Goal: Task Accomplishment & Management: Complete application form

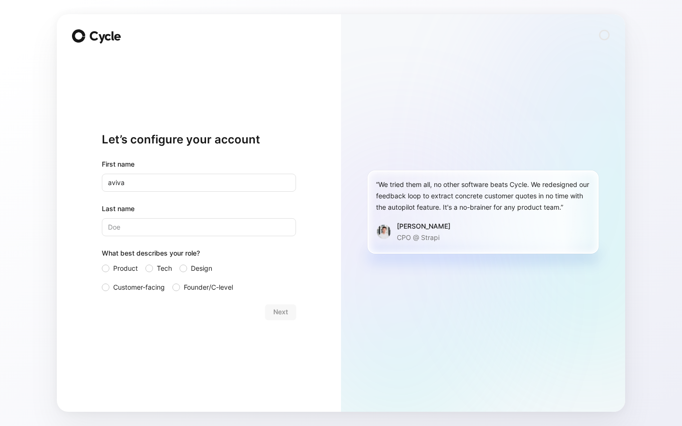
type input "aviva"
click at [251, 218] on input "Last name" at bounding box center [199, 227] width 194 height 18
type input "b"
type input "[PERSON_NAME]"
click at [143, 264] on div "Product Tech Design Customer-facing Founder/C-level" at bounding box center [199, 278] width 194 height 30
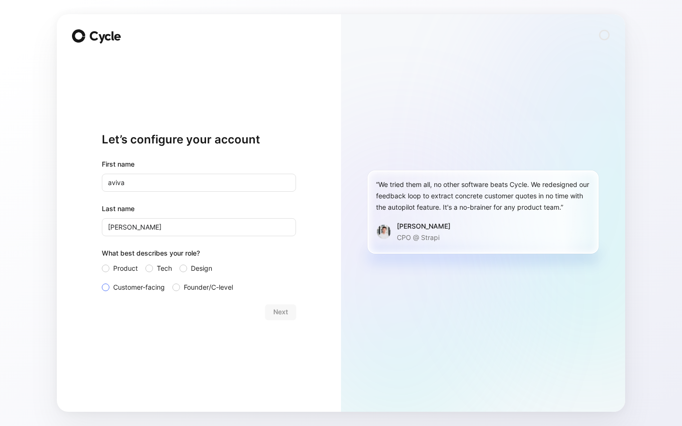
click at [153, 282] on span "Customer-facing" at bounding box center [139, 287] width 52 height 11
click at [102, 282] on input "Customer-facing" at bounding box center [102, 282] width 0 height 0
click at [156, 282] on span "Customer-facing" at bounding box center [139, 287] width 52 height 11
click at [102, 282] on input "Customer-facing" at bounding box center [102, 282] width 0 height 0
click at [154, 267] on label "Tech" at bounding box center [158, 268] width 27 height 11
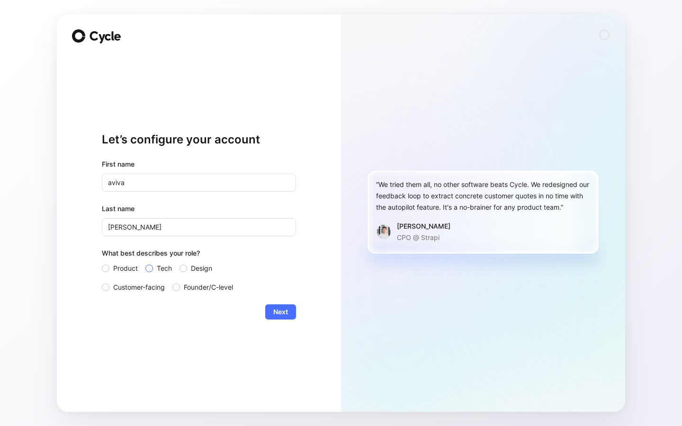
click at [145, 263] on input "Tech" at bounding box center [145, 263] width 0 height 0
click at [142, 267] on div "Product Tech Design Customer-facing Founder/C-level" at bounding box center [199, 278] width 194 height 30
click at [128, 271] on span "Product" at bounding box center [125, 268] width 25 height 11
click at [102, 263] on input "Product" at bounding box center [102, 263] width 0 height 0
click at [287, 312] on span "Next" at bounding box center [280, 311] width 15 height 11
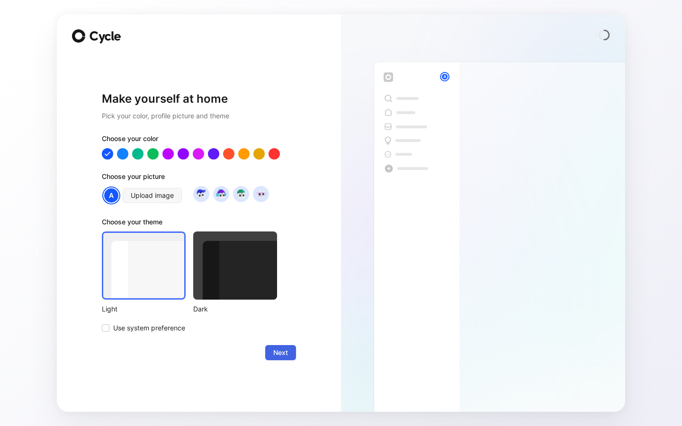
click at [286, 356] on span "Next" at bounding box center [280, 352] width 15 height 11
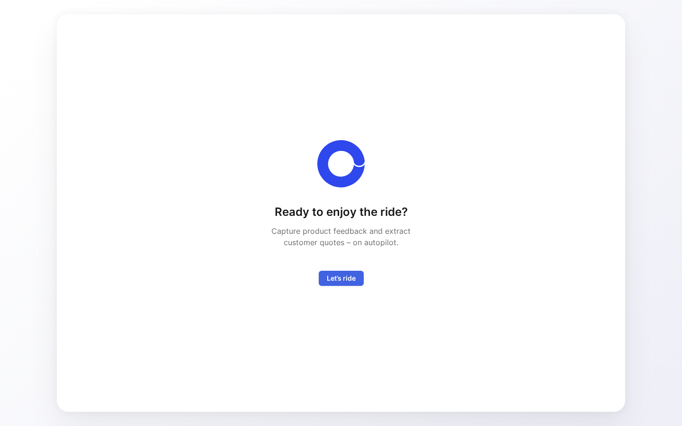
click at [335, 278] on span "Let’s ride" at bounding box center [341, 278] width 29 height 11
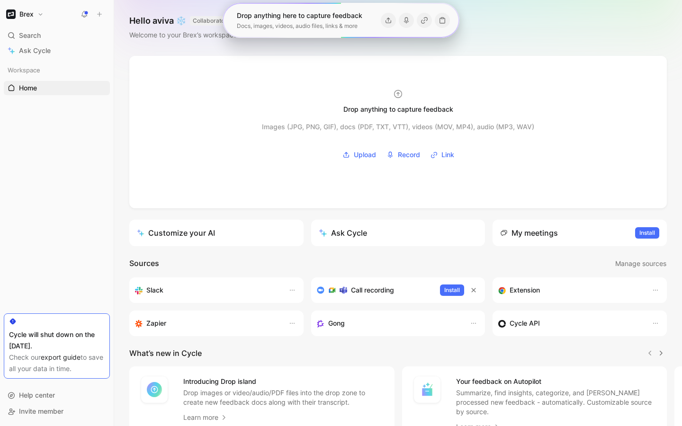
click at [594, 59] on div at bounding box center [397, 132] width 537 height 152
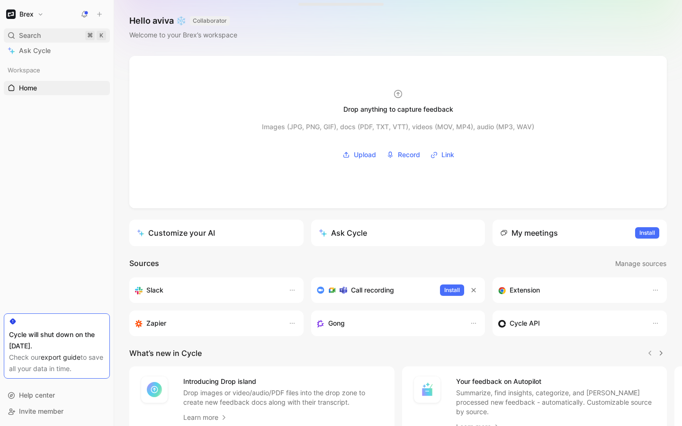
click at [53, 38] on div "Search ⌘ K" at bounding box center [57, 35] width 106 height 14
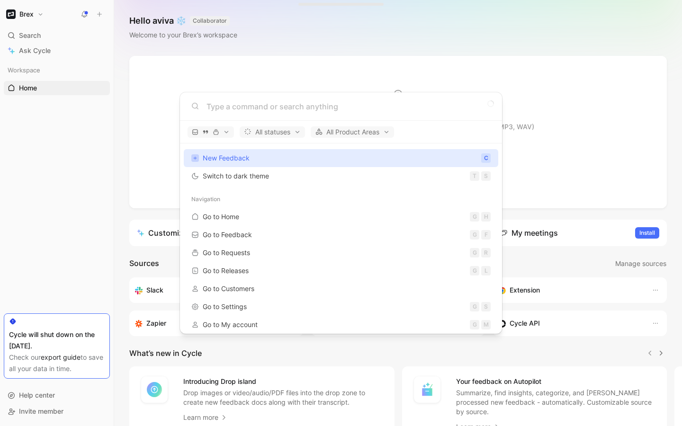
click at [55, 48] on body "Brex Search ⌘ K Ask Cycle Workspace Home G then H To pick up a draggable item, …" at bounding box center [341, 213] width 682 height 426
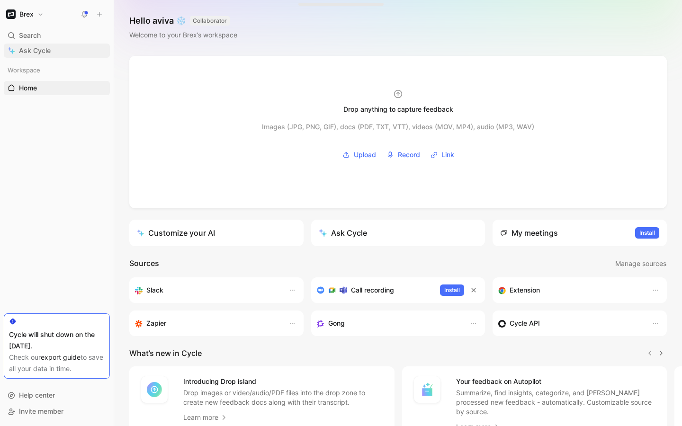
click at [47, 45] on span "Ask Cycle" at bounding box center [35, 50] width 32 height 11
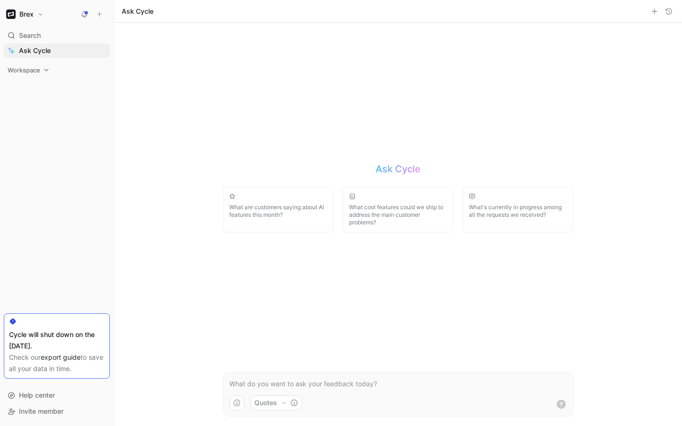
click at [29, 72] on span "Workspace" at bounding box center [24, 69] width 33 height 9
click at [31, 96] on div "Workspace Home G then H Feedback G then F Requests G then R Releases G then L C…" at bounding box center [57, 117] width 106 height 108
click at [34, 104] on span "Feedback" at bounding box center [34, 102] width 31 height 9
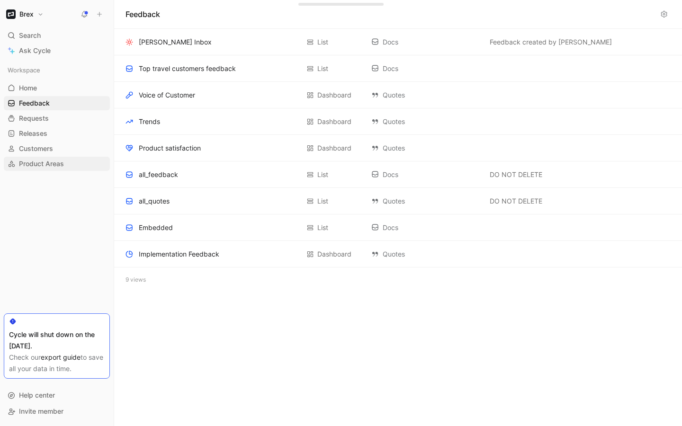
click at [52, 165] on span "Product Areas" at bounding box center [41, 163] width 45 height 9
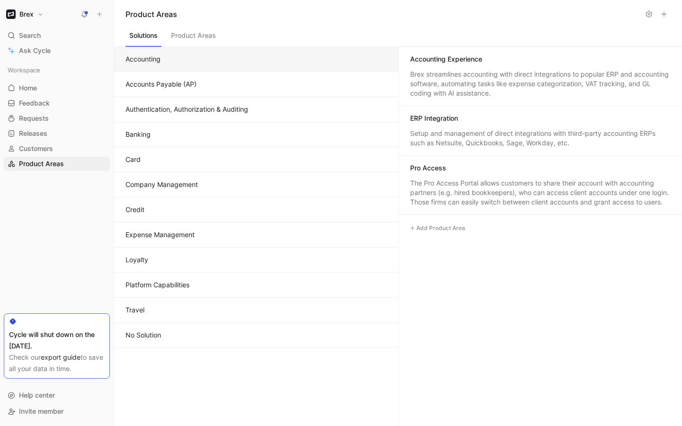
click at [182, 30] on button "Product Areas" at bounding box center [193, 38] width 53 height 18
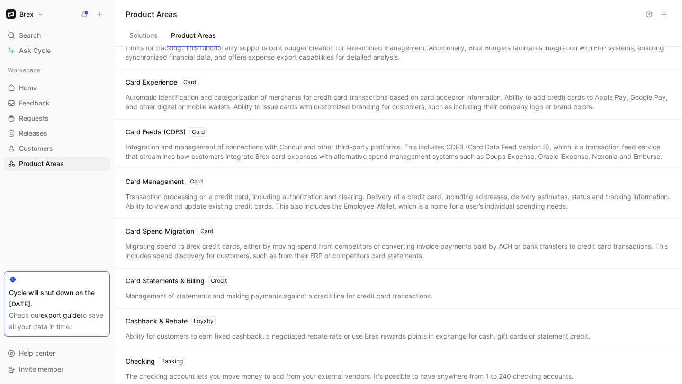
scroll to position [376, 0]
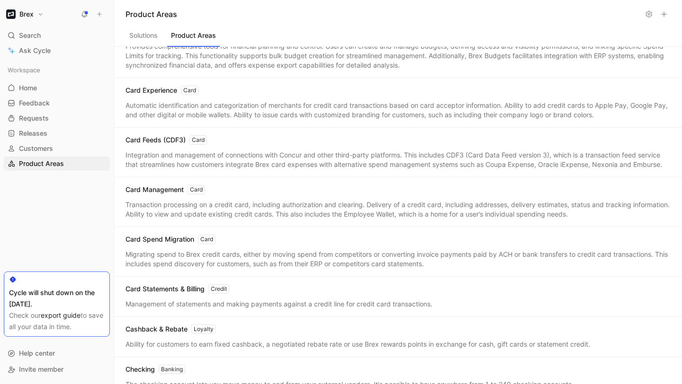
click at [126, 20] on header "Product Areas" at bounding box center [398, 14] width 568 height 28
click at [136, 49] on div "Provides comprehensive tools for financial planning and control. Users can crea…" at bounding box center [397, 56] width 545 height 28
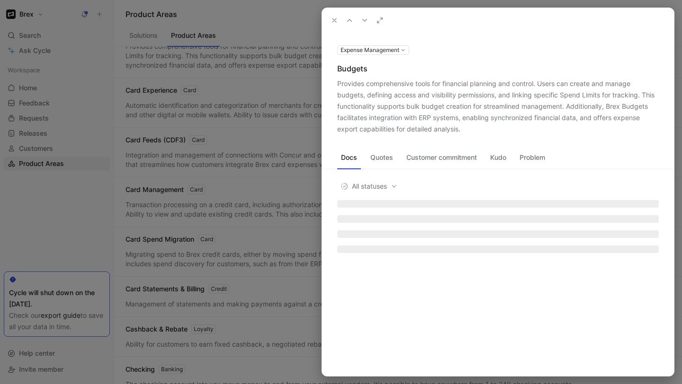
click at [135, 41] on div at bounding box center [341, 192] width 682 height 384
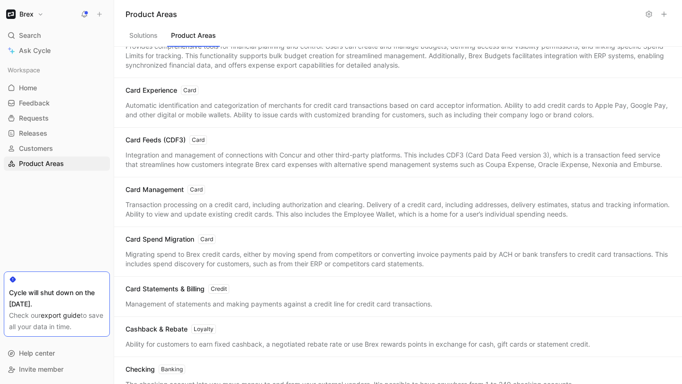
click at [135, 36] on button "Solutions" at bounding box center [143, 38] width 36 height 18
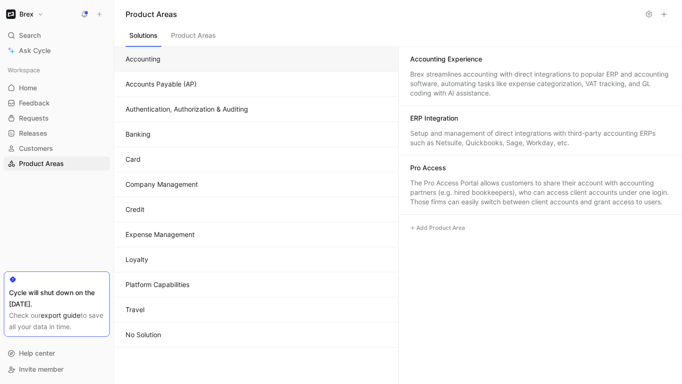
click at [469, 122] on div "ERP Integration" at bounding box center [540, 119] width 261 height 11
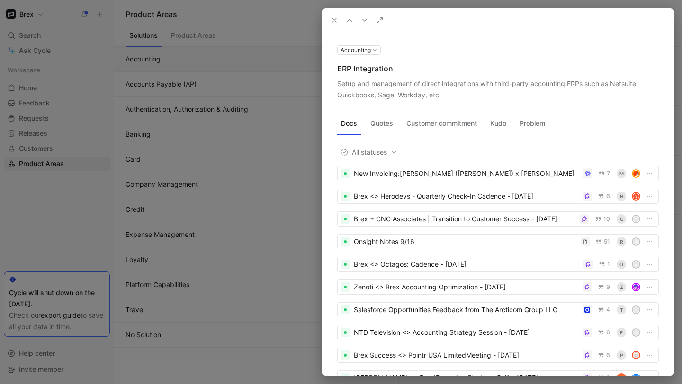
click at [288, 134] on div at bounding box center [341, 192] width 682 height 384
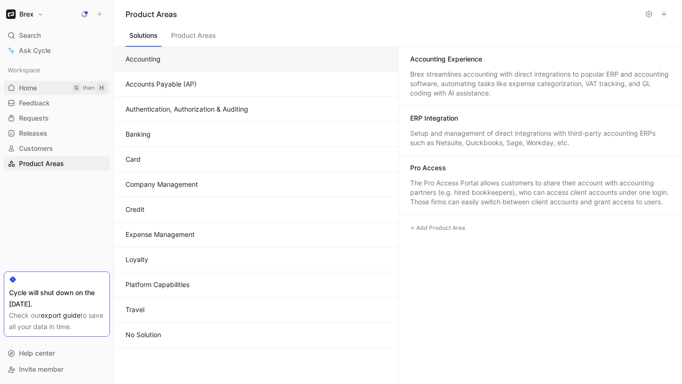
click at [31, 83] on span "Home" at bounding box center [28, 87] width 18 height 9
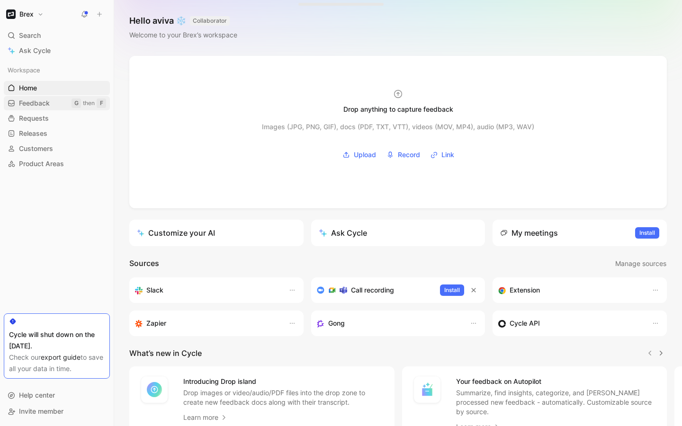
click at [52, 99] on link "Feedback G then F" at bounding box center [57, 103] width 106 height 14
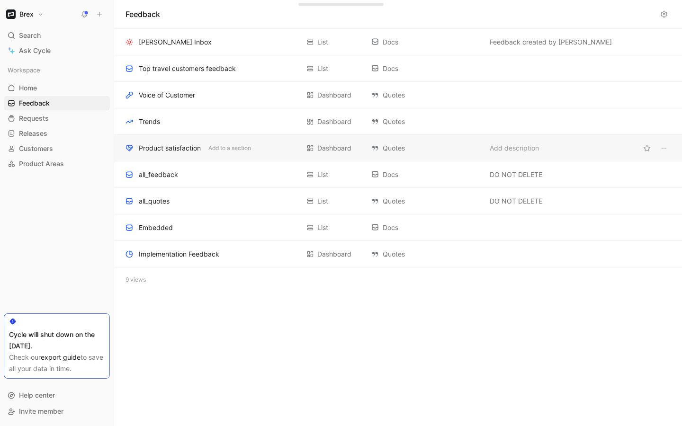
click at [188, 140] on div "Product satisfaction Add to a section Dashboard Quotes Add description" at bounding box center [398, 148] width 568 height 27
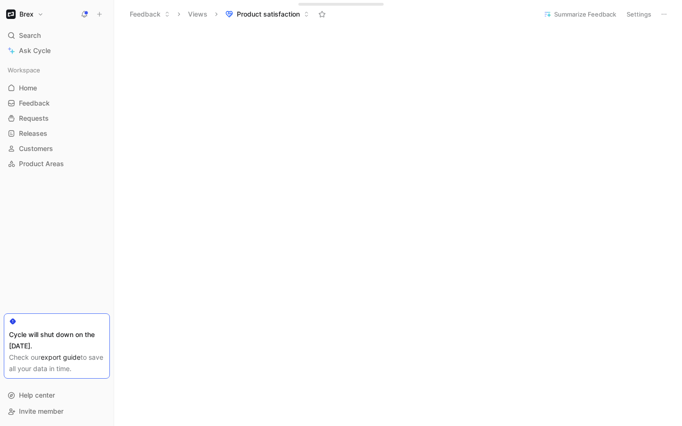
click at [189, 20] on button "Views" at bounding box center [198, 14] width 28 height 14
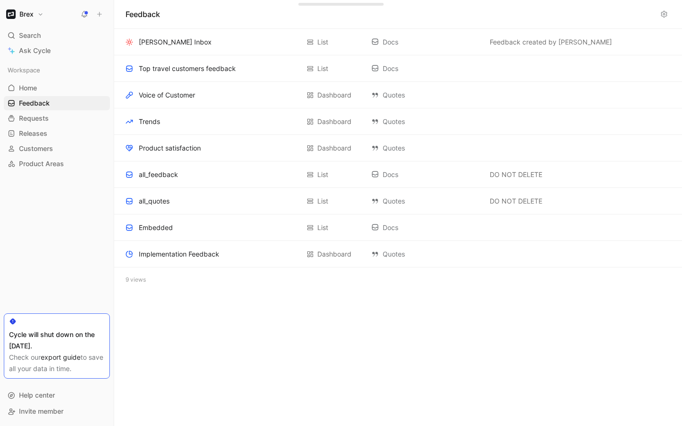
click at [189, 20] on header "Feedback" at bounding box center [398, 14] width 568 height 28
click at [194, 87] on div "Voice of Customer Add to a section Dashboard Quotes Add description" at bounding box center [398, 95] width 568 height 27
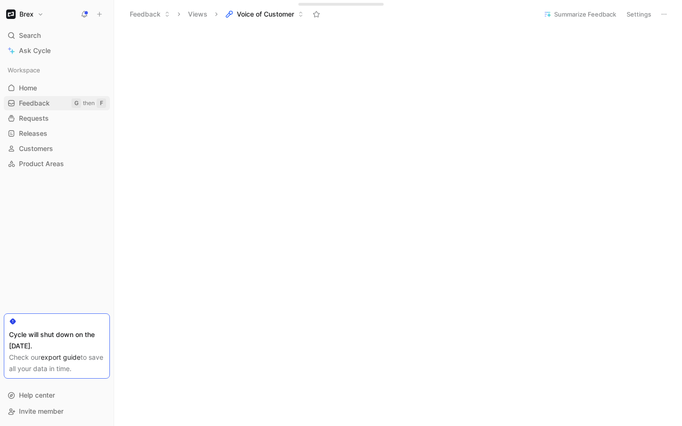
click at [39, 108] on link "Feedback G then F" at bounding box center [57, 103] width 106 height 14
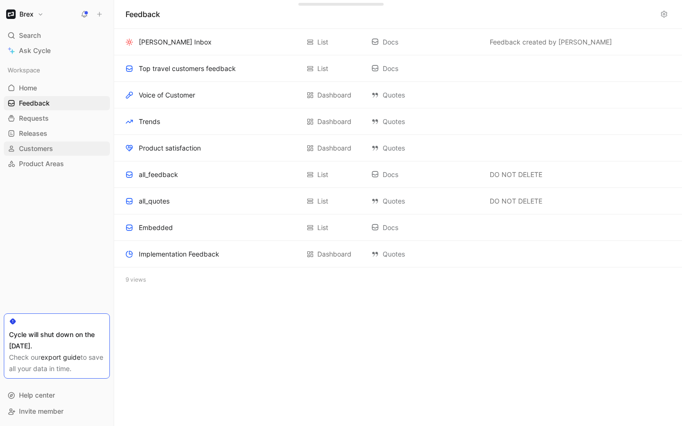
click at [50, 145] on span "Customers" at bounding box center [36, 148] width 34 height 9
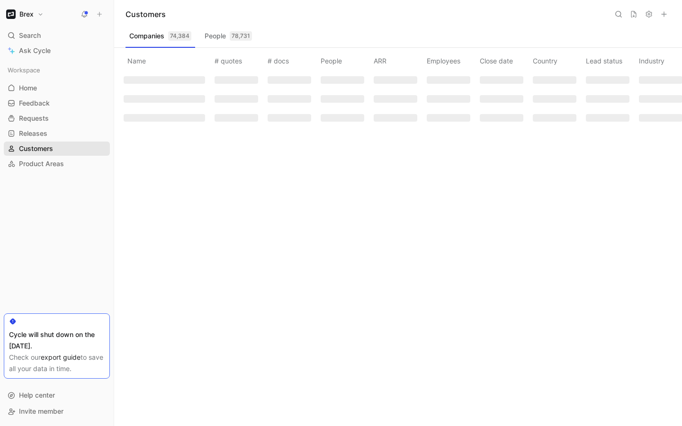
click at [50, 145] on span "Customers" at bounding box center [36, 148] width 34 height 9
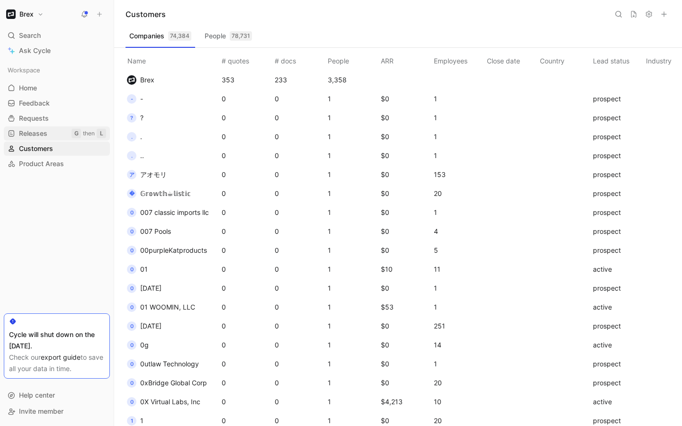
click at [54, 135] on link "Releases G then L" at bounding box center [57, 133] width 106 height 14
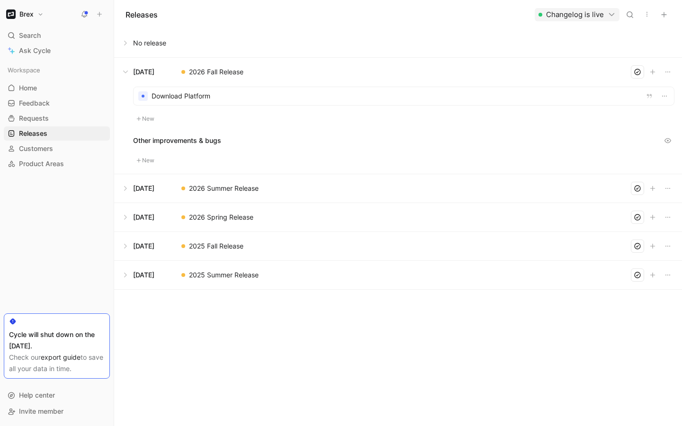
click at [276, 128] on div "Download Platform New Other improvements & bugs New" at bounding box center [398, 130] width 568 height 88
click at [141, 122] on button "New" at bounding box center [145, 118] width 25 height 11
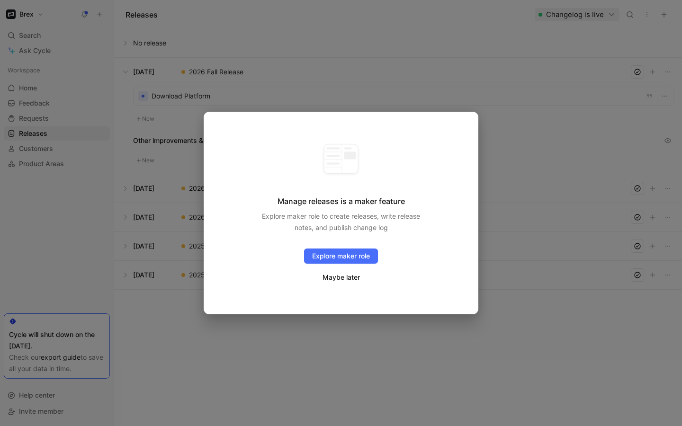
click at [328, 278] on button "Maybe later" at bounding box center [341, 277] width 38 height 12
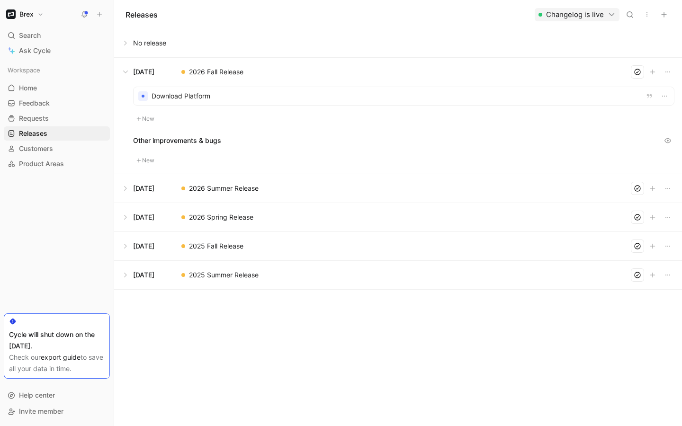
click at [477, 90] on div at bounding box center [404, 96] width 540 height 18
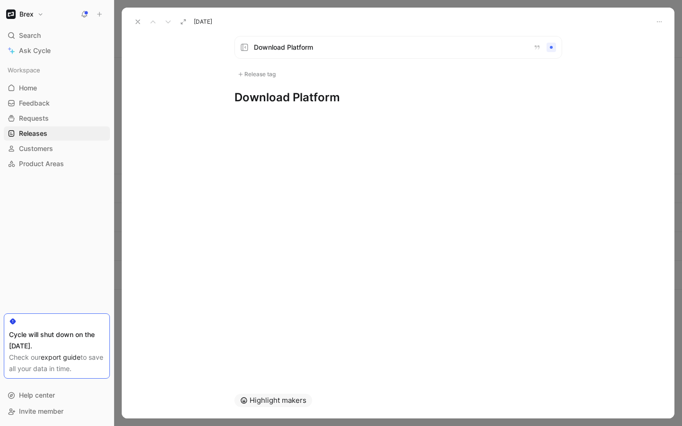
click at [131, 22] on button at bounding box center [137, 21] width 13 height 13
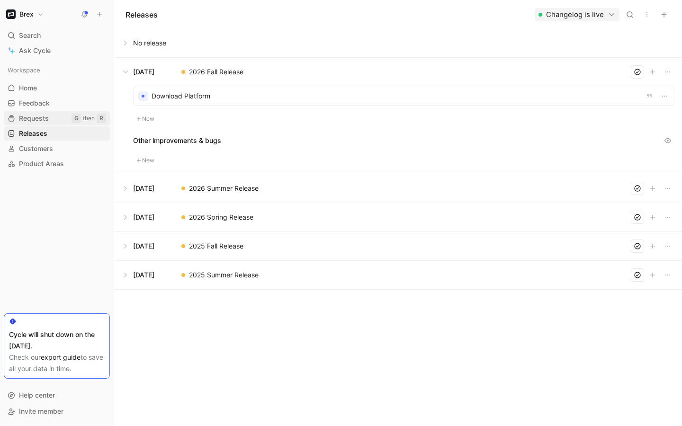
click at [55, 121] on link "Requests G then R" at bounding box center [57, 118] width 106 height 14
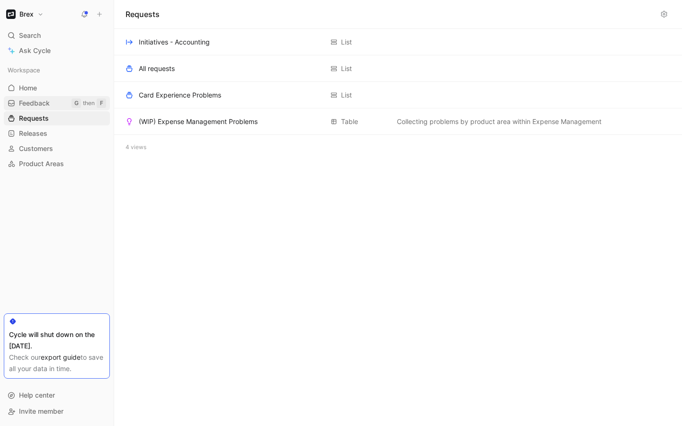
click at [53, 98] on link "Feedback G then F" at bounding box center [57, 103] width 106 height 14
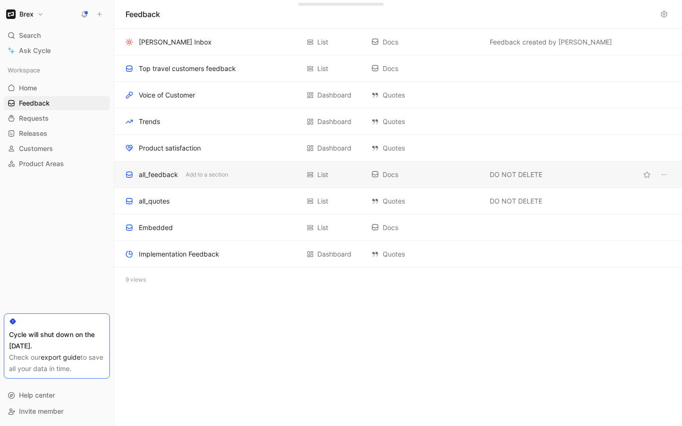
click at [156, 174] on div "all_feedback" at bounding box center [158, 174] width 39 height 11
